Goal: Information Seeking & Learning: Learn about a topic

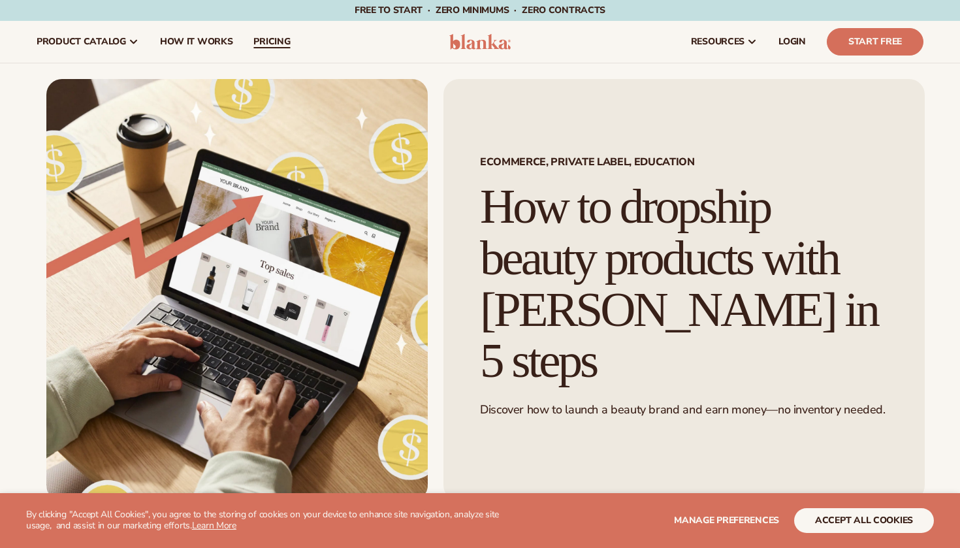
click at [265, 41] on span "pricing" at bounding box center [271, 42] width 37 height 10
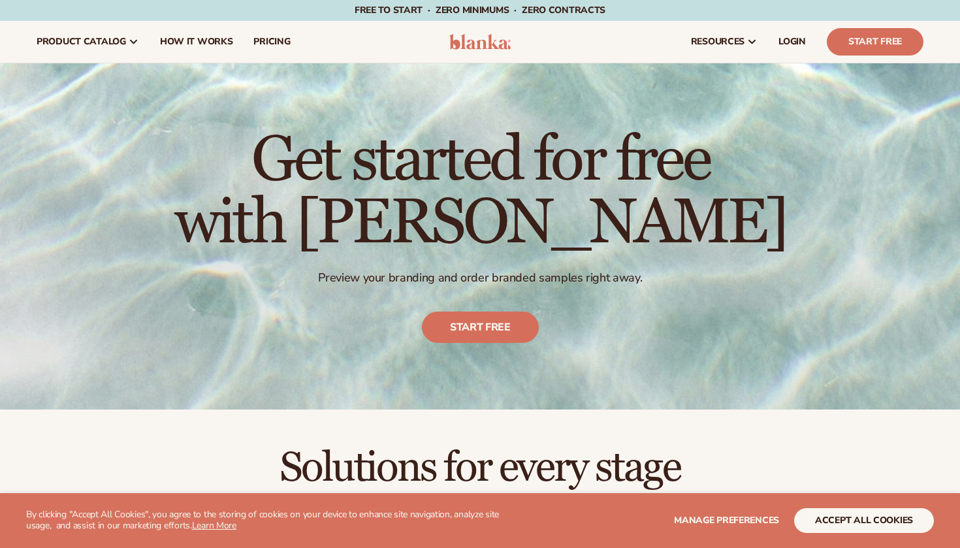
click at [104, 42] on span "product catalog" at bounding box center [81, 42] width 89 height 10
click at [107, 42] on span "product catalog" at bounding box center [81, 42] width 89 height 10
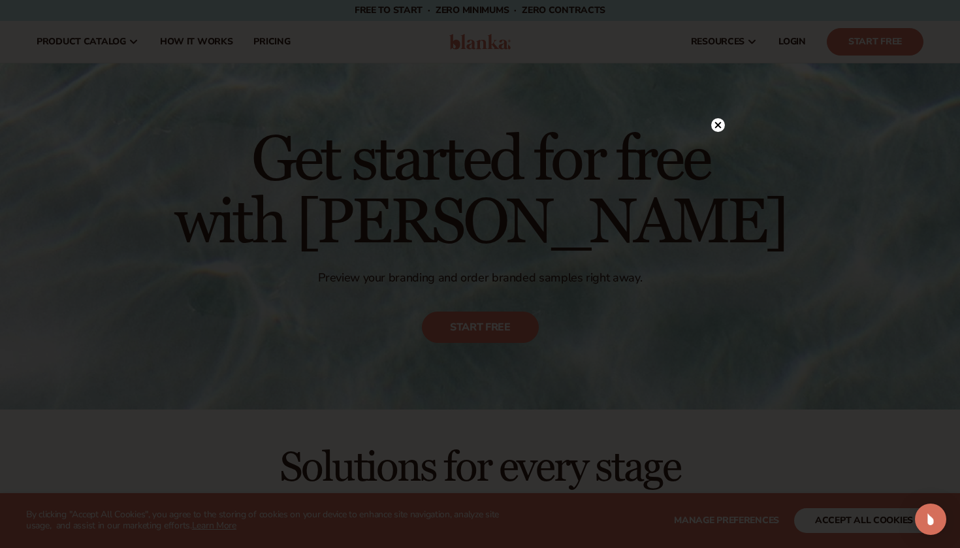
click at [711, 125] on circle at bounding box center [718, 125] width 14 height 14
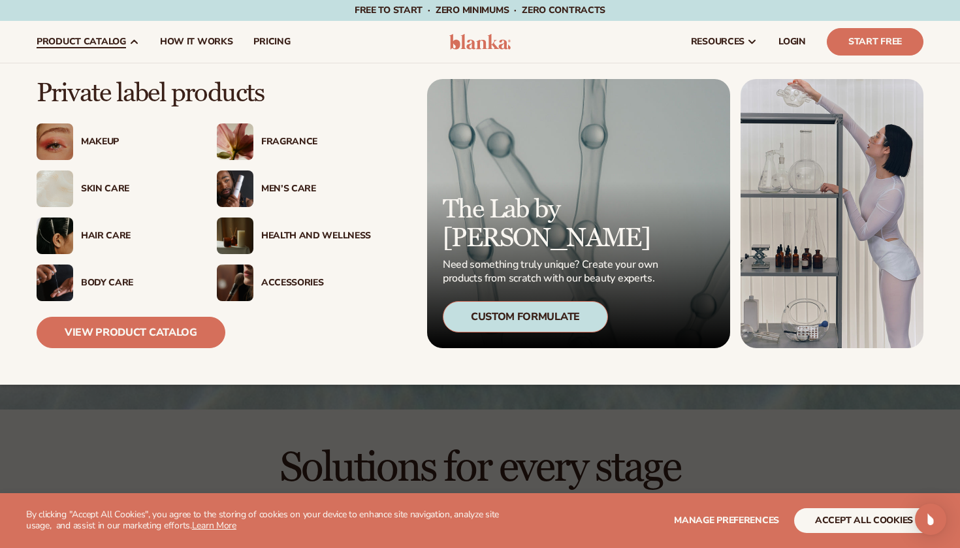
click at [95, 189] on div "Skin Care" at bounding box center [136, 189] width 110 height 11
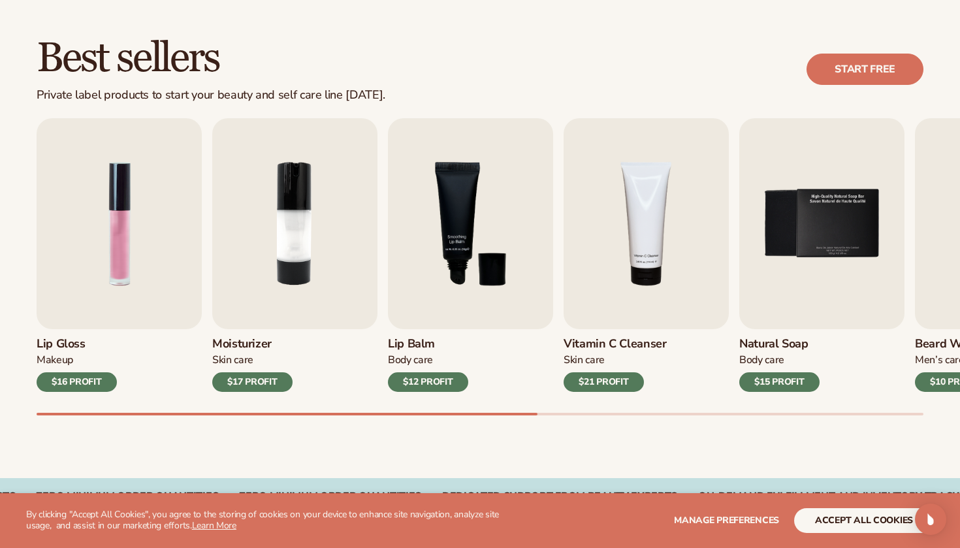
scroll to position [370, 0]
